Goal: Task Accomplishment & Management: Manage account settings

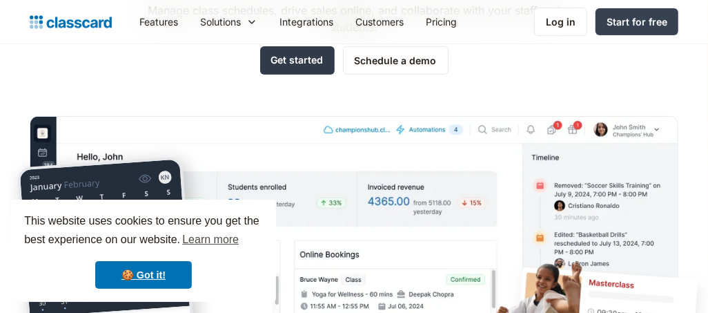
scroll to position [184, 0]
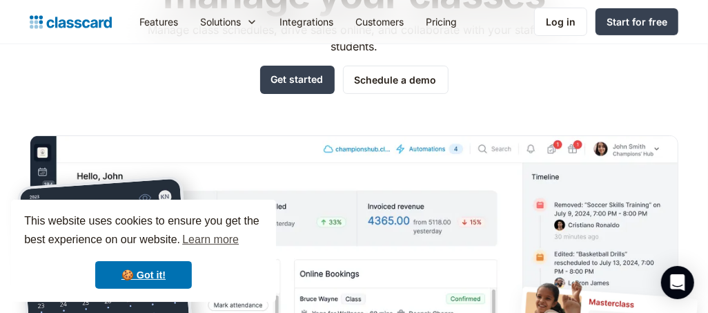
click at [553, 3] on div "Features Resources Blog The latest industry news, updates and info. Customer st…" at bounding box center [354, 22] width 708 height 44
click at [556, 8] on link "Log in" at bounding box center [560, 22] width 53 height 28
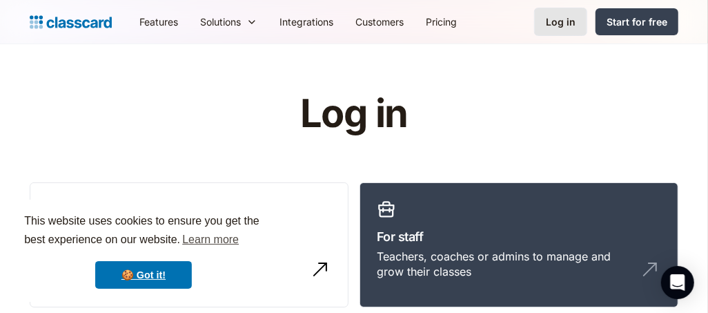
click at [565, 18] on div "Log in" at bounding box center [561, 21] width 30 height 14
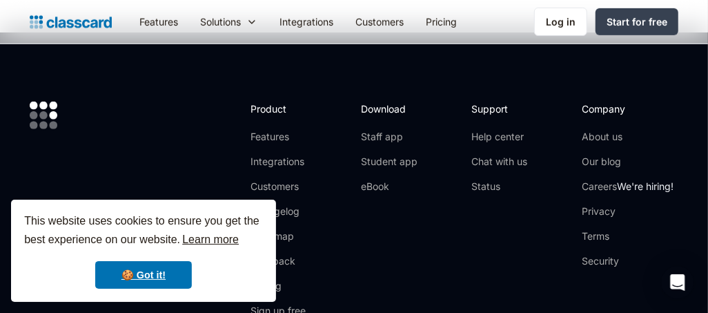
scroll to position [368, 0]
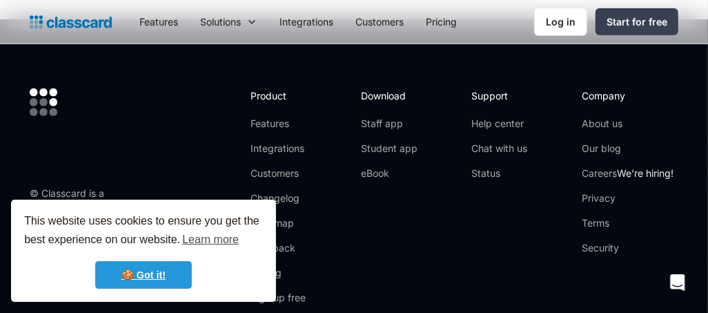
click at [156, 277] on link "🍪 Got it!" at bounding box center [143, 275] width 97 height 28
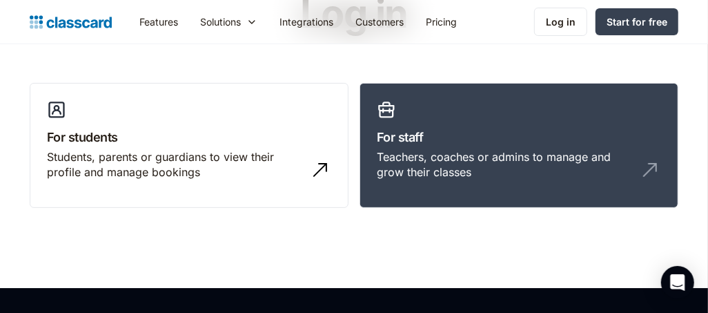
scroll to position [0, 0]
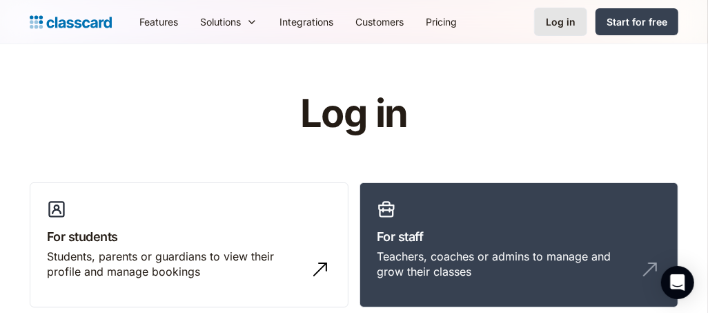
click at [566, 26] on div "Log in" at bounding box center [561, 21] width 30 height 14
click at [552, 32] on link "Log in" at bounding box center [560, 22] width 53 height 28
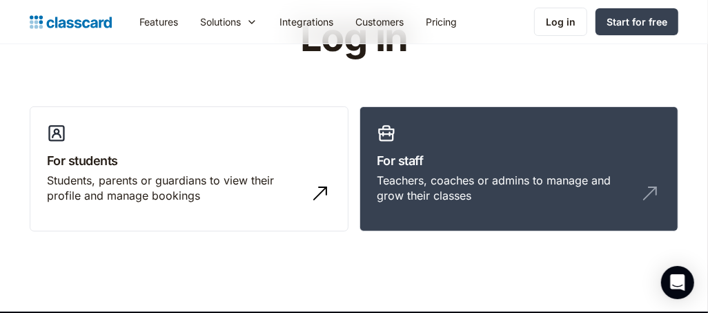
scroll to position [184, 0]
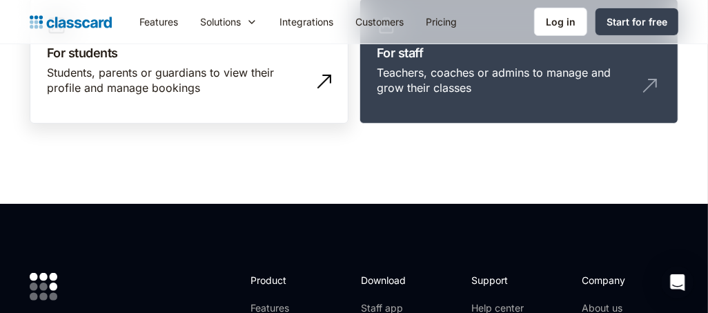
click at [331, 70] on img at bounding box center [324, 81] width 22 height 22
